Goal: Information Seeking & Learning: Learn about a topic

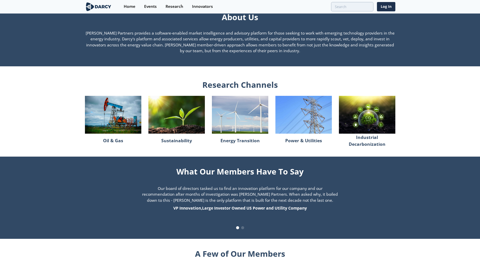
scroll to position [311, 0]
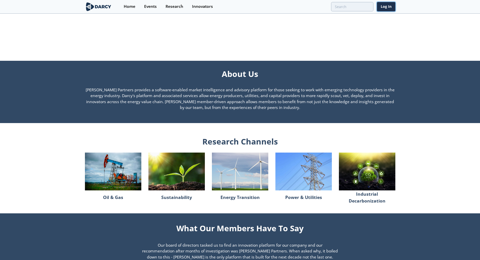
click at [154, 7] on link "Log In" at bounding box center [386, 6] width 18 height 9
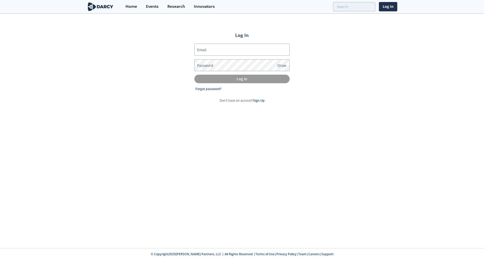
click at [154, 48] on input "Email" at bounding box center [241, 50] width 95 height 12
type input "[PERSON_NAME][EMAIL_ADDRESS][DOMAIN_NAME]"
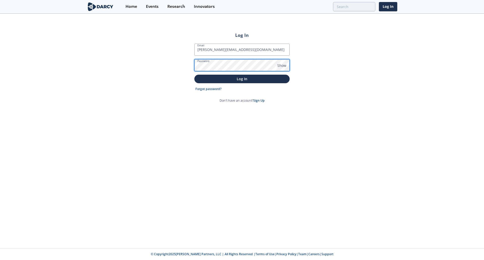
click at [154, 65] on button "Log In" at bounding box center [241, 79] width 95 height 8
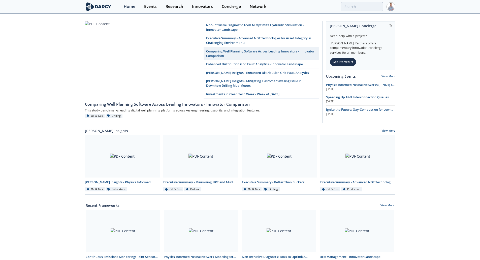
click at [151, 5] on div "Events" at bounding box center [150, 7] width 13 height 4
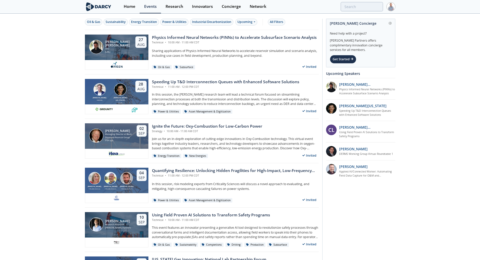
click at [154, 22] on div "Power & Utilities" at bounding box center [174, 22] width 24 height 5
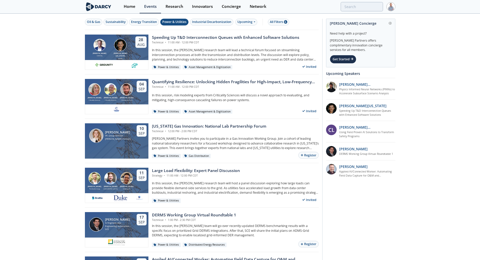
click at [154, 23] on div "Upcoming" at bounding box center [246, 22] width 22 height 7
click at [154, 40] on div "Past" at bounding box center [252, 39] width 31 height 8
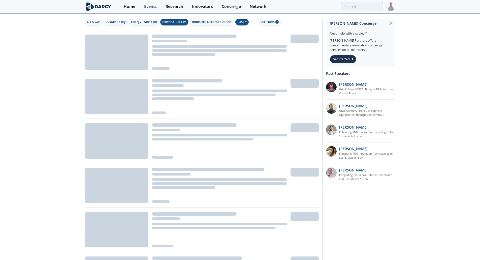
click at [154, 23] on div "Past" at bounding box center [241, 22] width 13 height 7
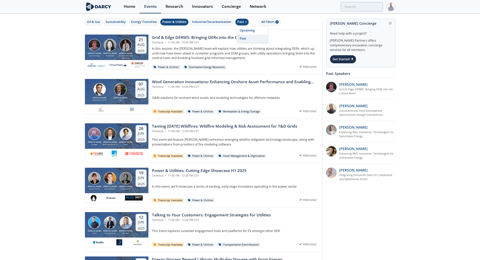
click at [154, 31] on div "Upcoming" at bounding box center [252, 30] width 31 height 8
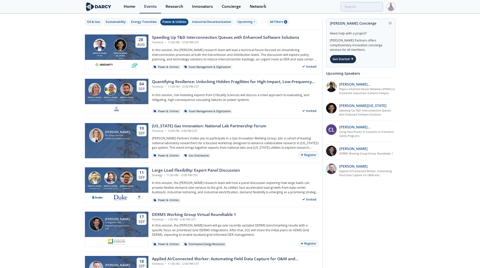
click at [154, 21] on div "Upcoming" at bounding box center [246, 22] width 22 height 7
click at [154, 38] on div "Past" at bounding box center [252, 39] width 31 height 8
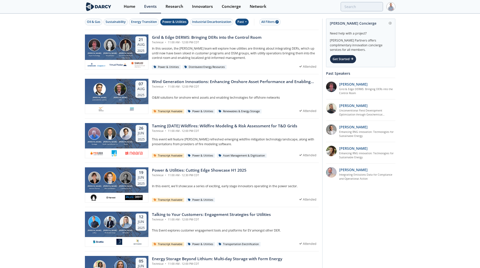
click at [154, 65] on div "Taming [DATE] Wildfires: Wildfire Modeling & Risk Assessment for T&D Grids" at bounding box center [224, 126] width 145 height 6
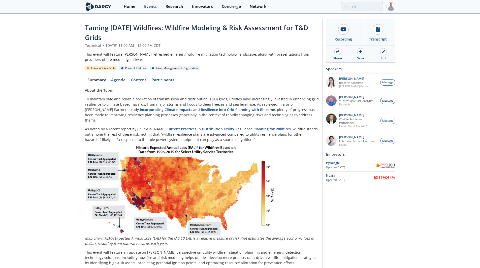
click at [141, 65] on link "Content" at bounding box center [138, 81] width 21 height 6
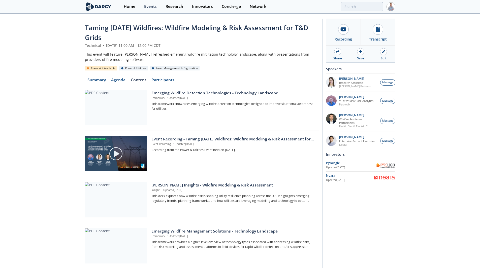
click at [154, 65] on p "Event Recording • Updated [DATE]" at bounding box center [232, 144] width 163 height 4
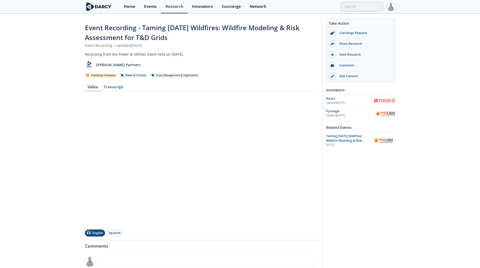
click at [120, 65] on div "Video Transcript English Spanish" at bounding box center [202, 159] width 234 height 155
click at [119, 65] on div "Transcript" at bounding box center [113, 88] width 25 height 6
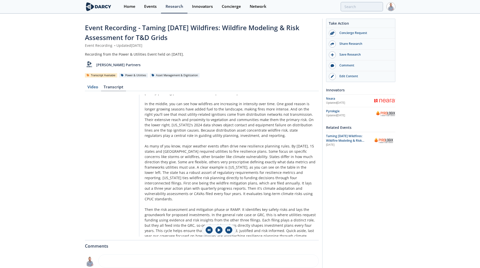
scroll to position [126, 0]
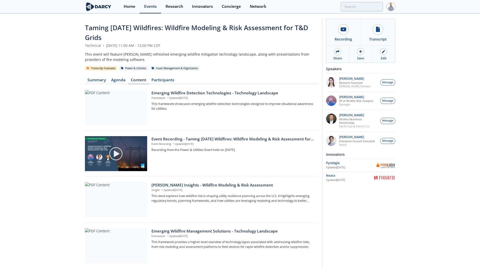
click at [154, 65] on link "Participants" at bounding box center [163, 81] width 28 height 6
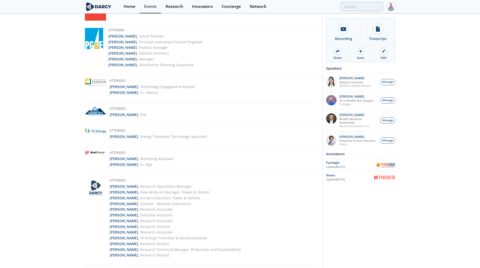
scroll to position [673, 0]
